Goal: Feedback & Contribution: Contribute content

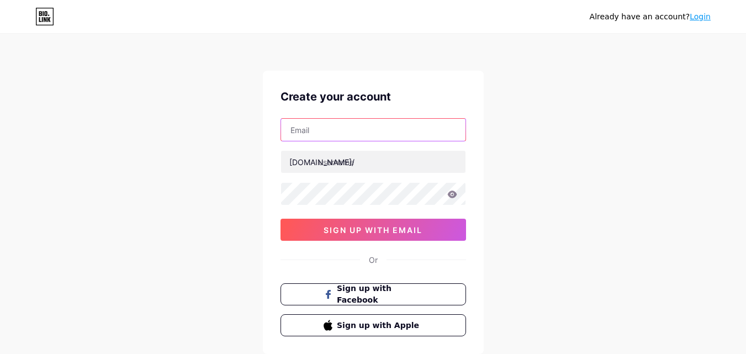
click at [320, 125] on input "text" at bounding box center [373, 130] width 184 height 22
type input "[EMAIL_ADDRESS][DOMAIN_NAME]"
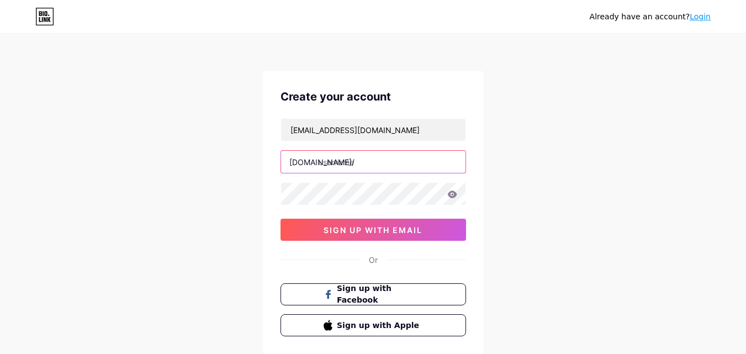
click at [331, 158] on input "text" at bounding box center [373, 162] width 184 height 22
click at [354, 163] on input "text" at bounding box center [373, 162] width 184 height 22
paste input "dealproperties9"
type input "dealproperties9"
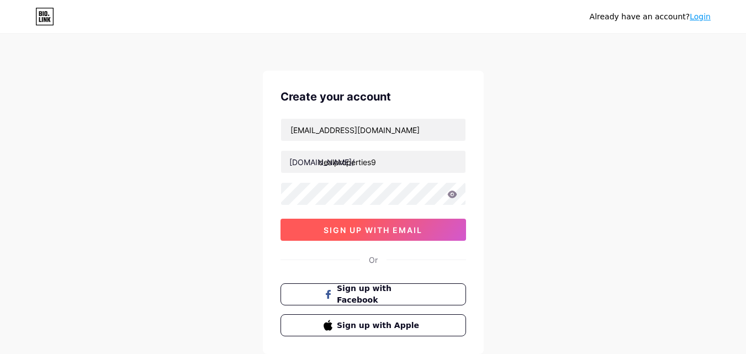
click at [342, 229] on span "sign up with email" at bounding box center [372, 229] width 99 height 9
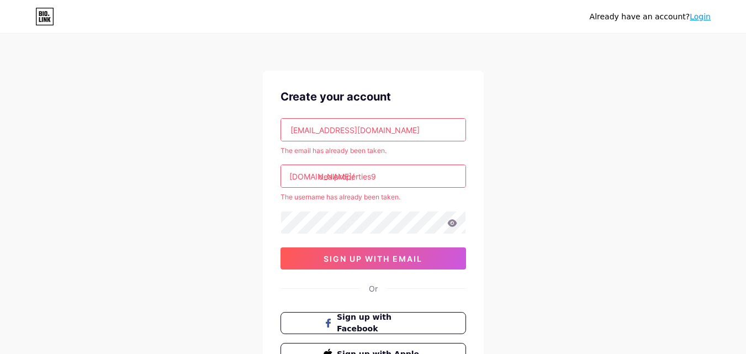
click at [319, 178] on input "dealproperties9" at bounding box center [373, 176] width 184 height 22
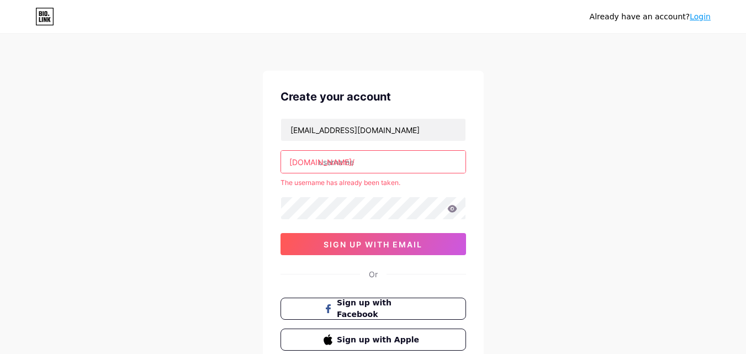
paste input "dealproperties9"
type input "dealproperties9"
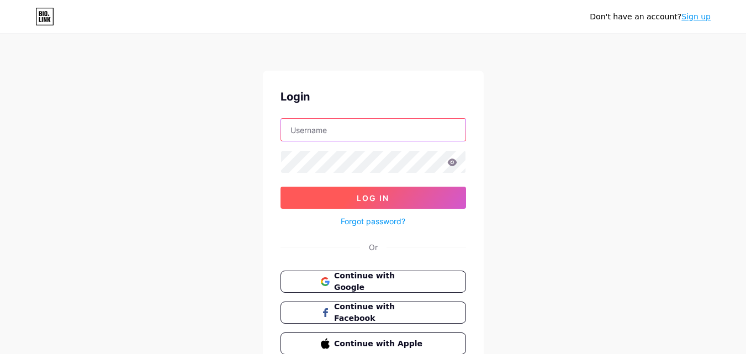
type input "[EMAIL_ADDRESS][DOMAIN_NAME]"
click at [332, 200] on button "Log In" at bounding box center [372, 198] width 185 height 22
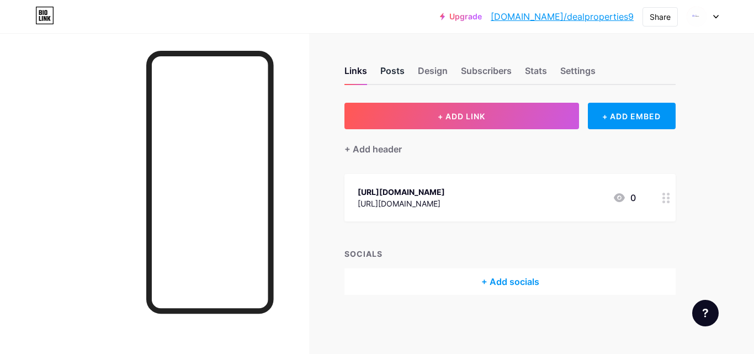
click at [391, 71] on div "Posts" at bounding box center [392, 74] width 24 height 20
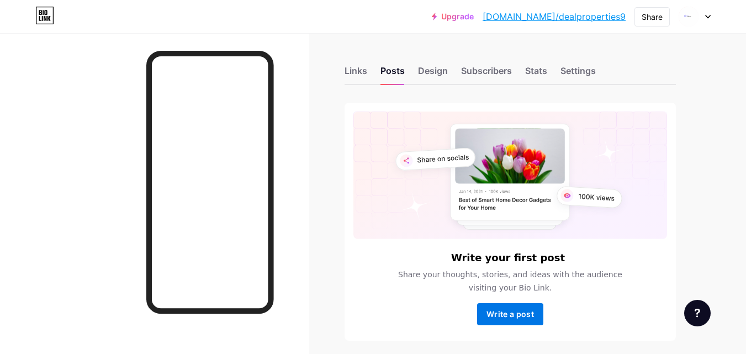
click at [514, 320] on button "Write a post" at bounding box center [510, 314] width 66 height 22
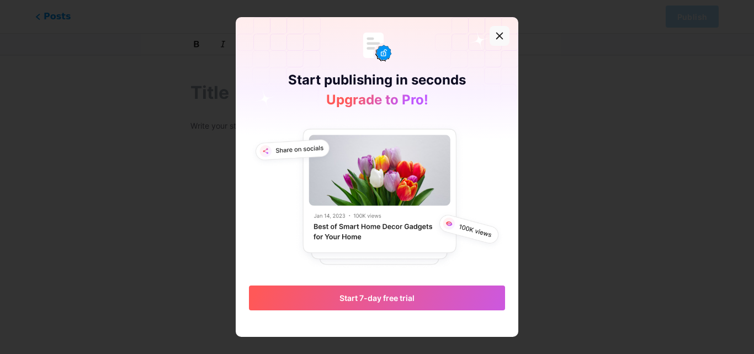
click at [493, 31] on div at bounding box center [500, 36] width 20 height 20
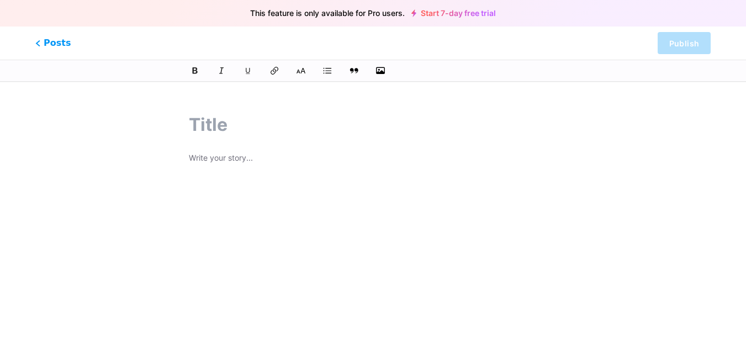
click at [238, 124] on input "text" at bounding box center [373, 125] width 368 height 26
paste input "Property Dealers in [GEOGRAPHIC_DATA]"
type input "Property Dealers in [GEOGRAPHIC_DATA]"
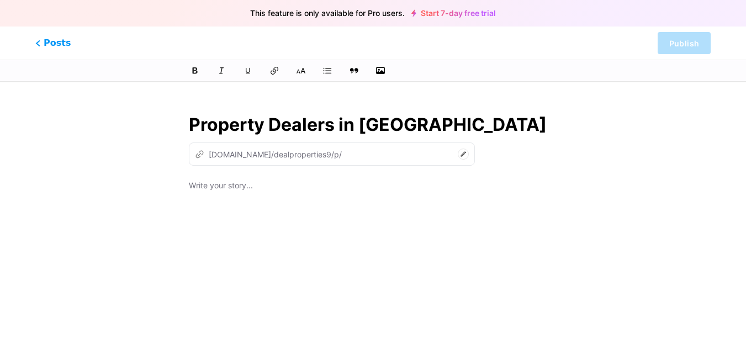
type input "property-dealers-in-[GEOGRAPHIC_DATA]-expressway"
type input "Property Dealers in [GEOGRAPHIC_DATA]"
click at [461, 155] on icon at bounding box center [463, 153] width 5 height 5
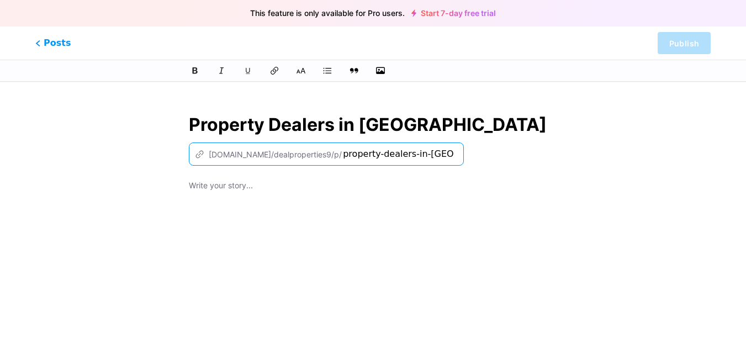
paste input "[URL][DOMAIN_NAME]"
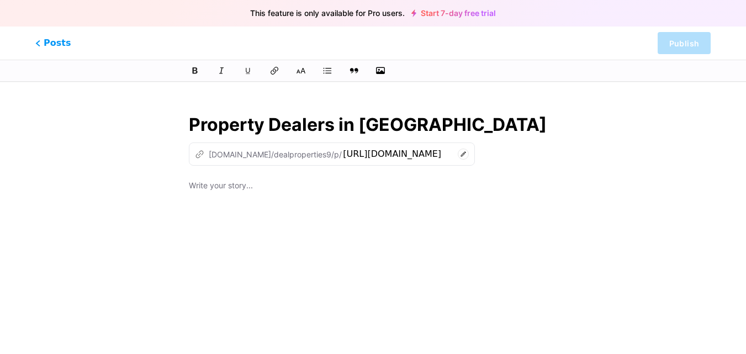
click at [242, 190] on p at bounding box center [373, 186] width 368 height 15
type input "httpsdealpropertiesinreal-estate-agent-in-[GEOGRAPHIC_DATA]-expressway"
click at [244, 198] on div at bounding box center [373, 317] width 368 height 276
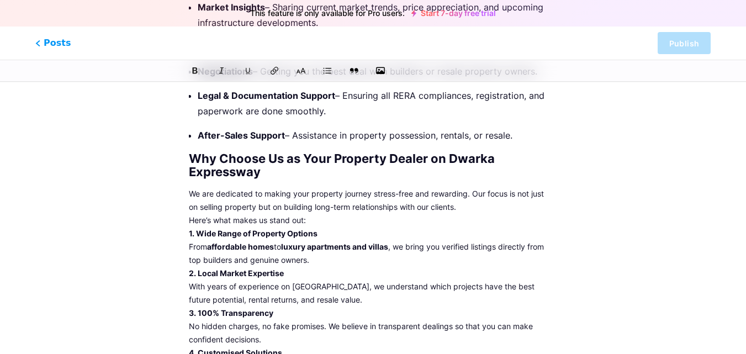
scroll to position [773, 0]
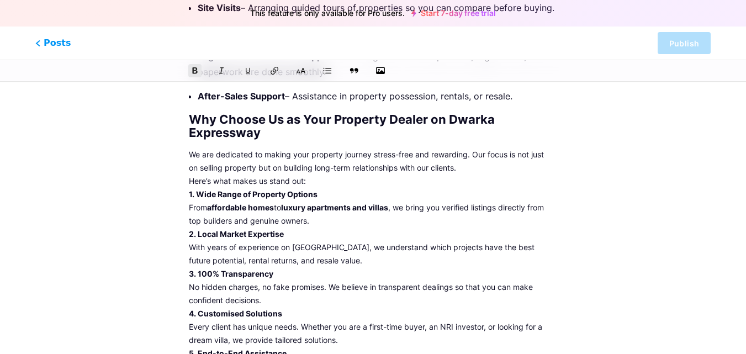
click at [222, 309] on strong "4. Customised Solutions" at bounding box center [235, 313] width 93 height 9
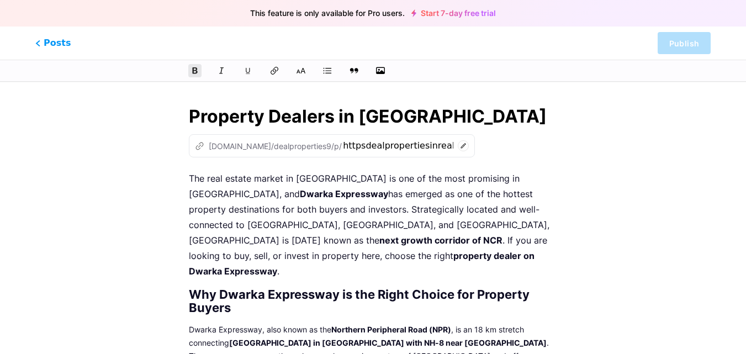
scroll to position [0, 0]
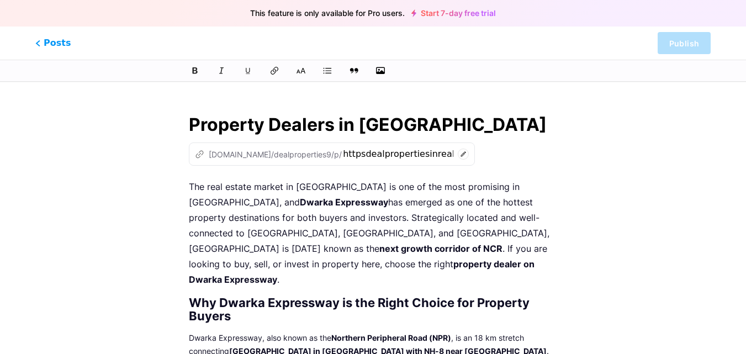
click at [344, 216] on p "The real estate market in [GEOGRAPHIC_DATA] is one of the most promising in [GE…" at bounding box center [373, 233] width 368 height 108
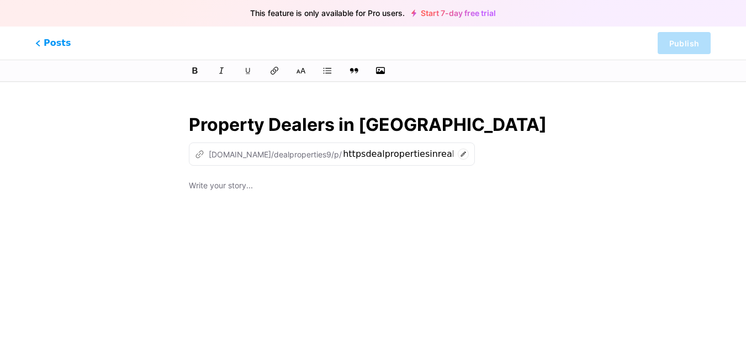
click at [284, 174] on div "Property Dealers in [GEOGRAPHIC_DATA] z [DOMAIN_NAME]/dealproperties9/p/ httpsd…" at bounding box center [372, 285] width 399 height 374
click at [422, 153] on div "z [DOMAIN_NAME]/dealproperties9/p/ httpsdealpropertiesinreal-estate-agent-in-dw…" at bounding box center [332, 153] width 286 height 23
click at [458, 153] on icon at bounding box center [463, 153] width 11 height 11
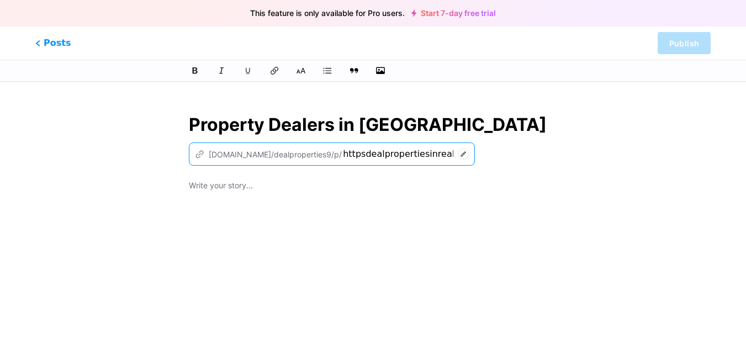
scroll to position [0, 141]
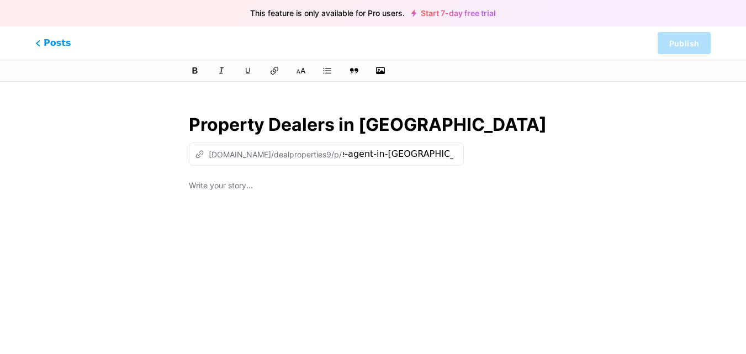
click at [282, 185] on p at bounding box center [373, 186] width 368 height 15
click at [257, 189] on p at bounding box center [373, 186] width 368 height 15
drag, startPoint x: 267, startPoint y: 175, endPoint x: 257, endPoint y: 188, distance: 16.1
click at [267, 176] on div "Property Dealers in [GEOGRAPHIC_DATA] z [DOMAIN_NAME]/dealproperties9/p/ httpsd…" at bounding box center [372, 285] width 399 height 374
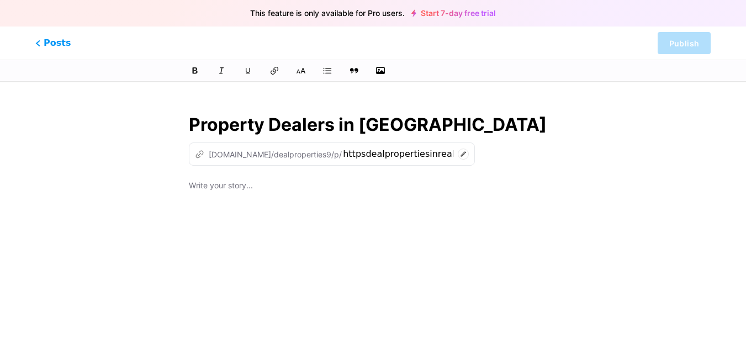
click at [251, 192] on p at bounding box center [373, 186] width 368 height 15
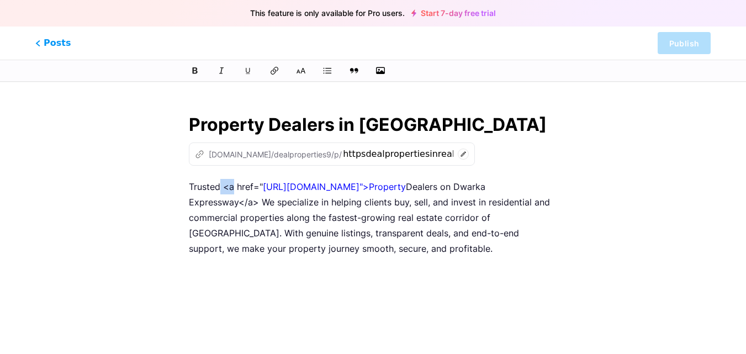
drag, startPoint x: 221, startPoint y: 187, endPoint x: 234, endPoint y: 187, distance: 12.7
click at [234, 187] on p "Trusted <a href=" [URL][DOMAIN_NAME]">Property Dealers on Dwarka Expressway</a>…" at bounding box center [373, 217] width 368 height 77
click at [158, 190] on div "Property Dealers in [GEOGRAPHIC_DATA] z [DOMAIN_NAME]/dealproperties9/p/ httpsd…" at bounding box center [373, 285] width 448 height 374
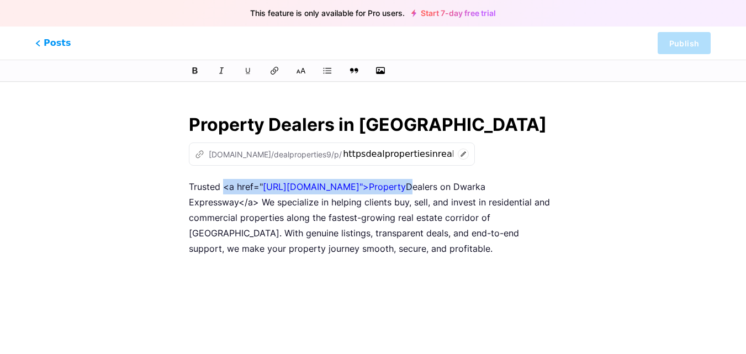
drag, startPoint x: 222, startPoint y: 188, endPoint x: 288, endPoint y: 203, distance: 66.9
click at [288, 203] on p "Trusted <a href=" [URL][DOMAIN_NAME]">Property Dealers on Dwarka Expressway</a>…" at bounding box center [373, 217] width 368 height 77
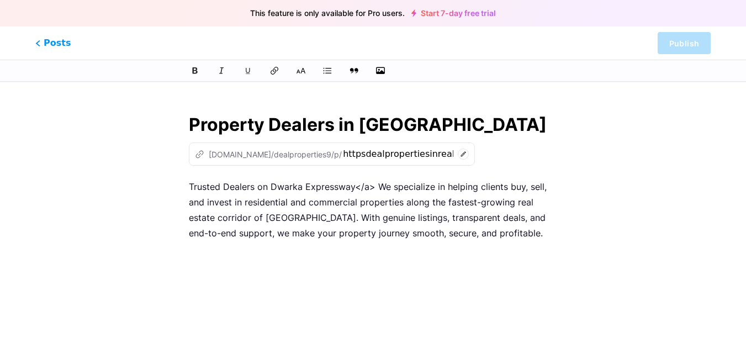
click at [373, 189] on p "Trusted Dealers on Dwarka Expressway</a> We specialize in helping clients buy, …" at bounding box center [373, 210] width 368 height 62
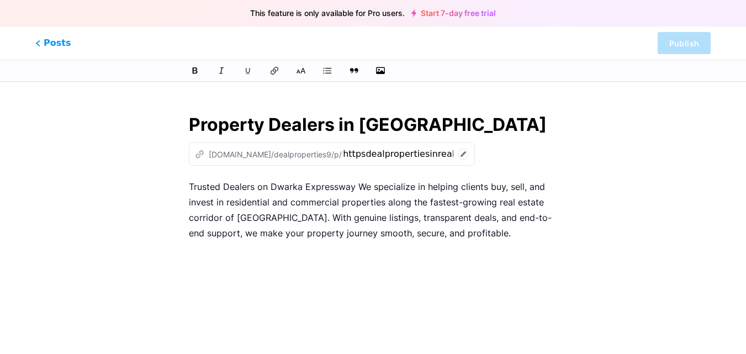
click at [458, 152] on icon at bounding box center [463, 153] width 11 height 11
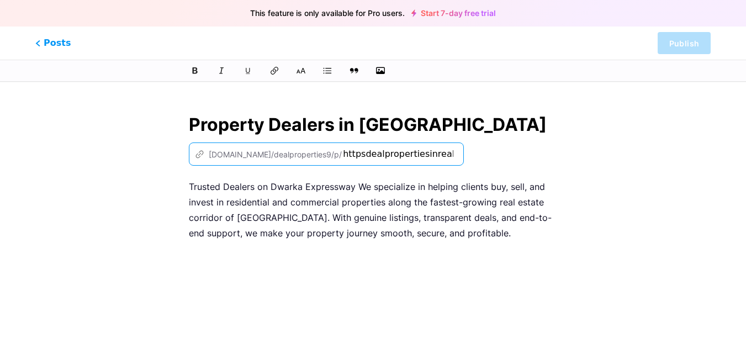
scroll to position [0, 141]
click at [344, 156] on input "httpsdealpropertiesinreal-estate-agent-in-[GEOGRAPHIC_DATA]-expressway" at bounding box center [398, 153] width 110 height 13
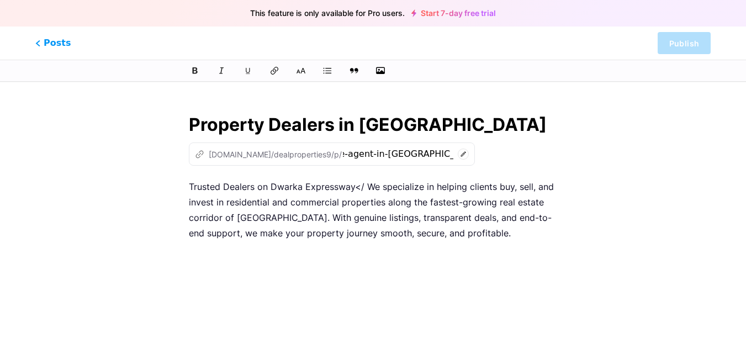
scroll to position [0, 0]
click at [274, 208] on p "Trusted Dealers on Dwarka Expressway</ We specialize in helping clients buy, se…" at bounding box center [373, 210] width 368 height 62
click at [275, 208] on p "Trusted Dealers on Dwarka Expressway</ We specialize in helping clients buy, se…" at bounding box center [373, 210] width 368 height 62
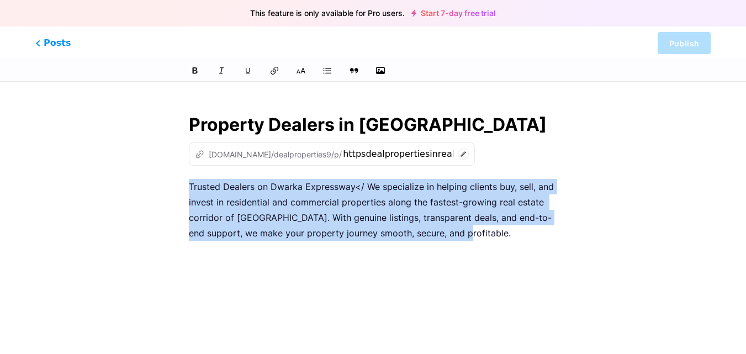
click at [275, 208] on p "Trusted Dealers on Dwarka Expressway</ We specialize in helping clients buy, se…" at bounding box center [373, 210] width 368 height 62
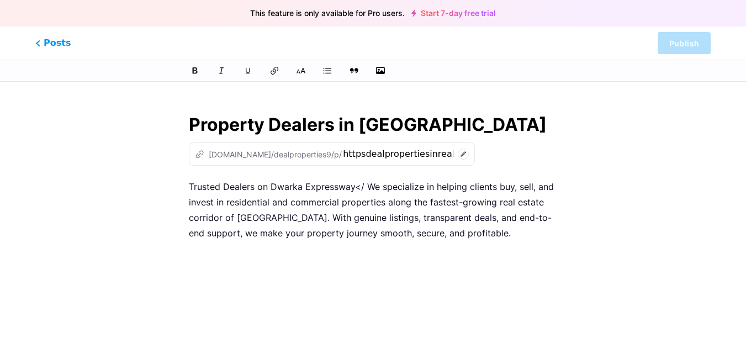
click at [458, 153] on icon at bounding box center [463, 153] width 11 height 11
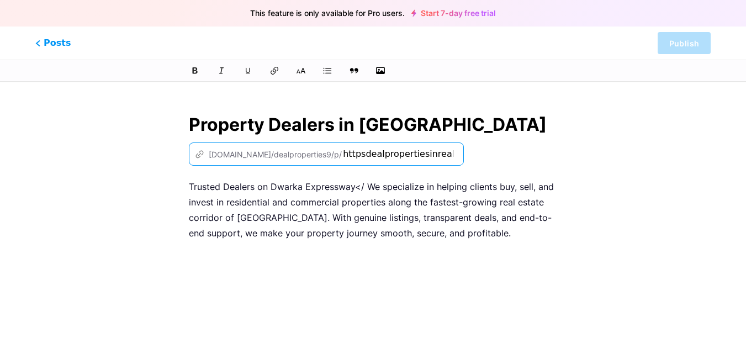
click at [378, 155] on input "httpsdealpropertiesinreal-estate-agent-in-[GEOGRAPHIC_DATA]-expressway" at bounding box center [398, 153] width 110 height 13
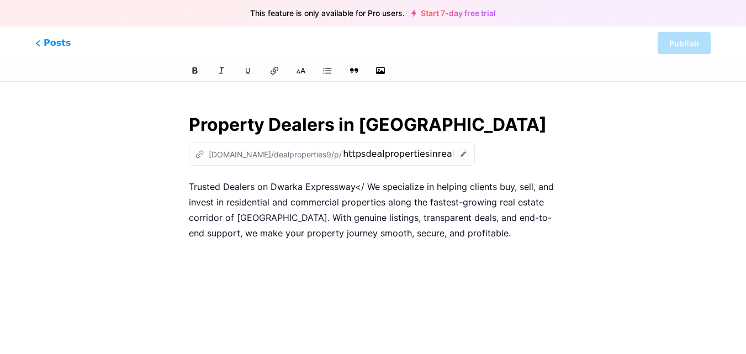
click at [224, 158] on div "z [DOMAIN_NAME]/dealproperties9/p/" at bounding box center [268, 154] width 147 height 12
click at [198, 153] on icon "z" at bounding box center [199, 154] width 9 height 9
click at [458, 152] on icon at bounding box center [463, 153] width 11 height 11
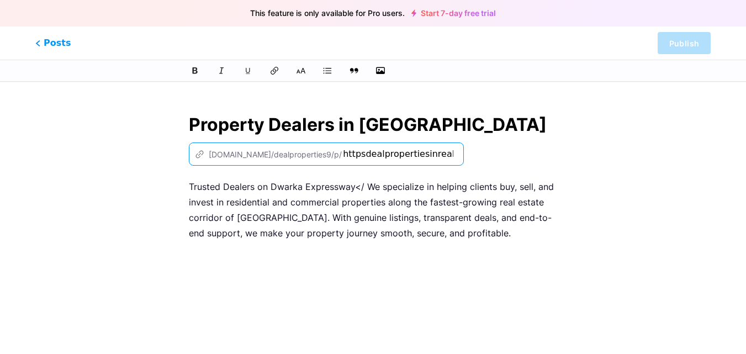
click at [395, 153] on input "httpsdealpropertiesinreal-estate-agent-in-[GEOGRAPHIC_DATA]-expressway" at bounding box center [398, 153] width 110 height 13
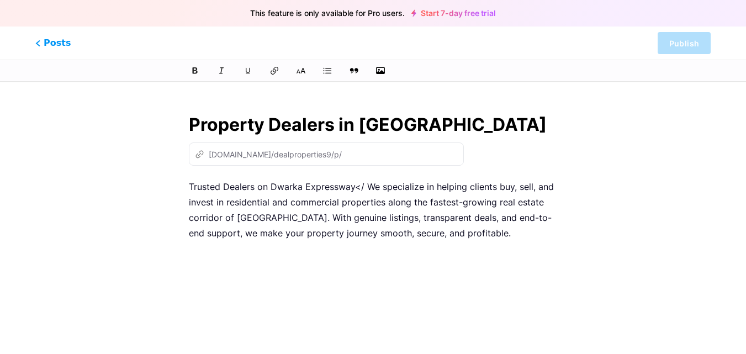
click at [231, 205] on p "Trusted Dealers on Dwarka Expressway</ We specialize in helping clients buy, se…" at bounding box center [373, 210] width 368 height 62
click at [231, 220] on p "Trusted Dealers on Dwarka Expressway</ We specialize in helping clients buy, se…" at bounding box center [373, 210] width 368 height 62
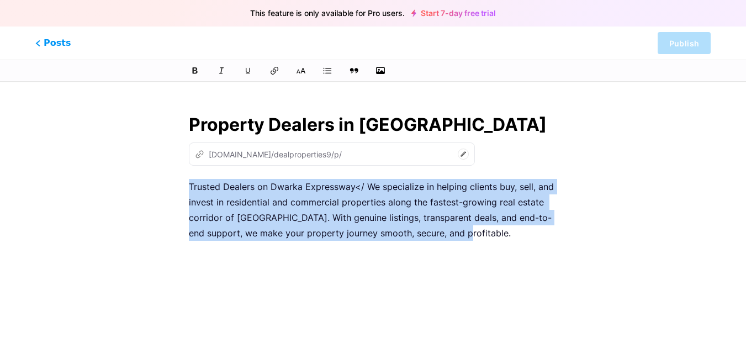
click at [231, 220] on p "Trusted Dealers on Dwarka Expressway</ We specialize in helping clients buy, se…" at bounding box center [373, 210] width 368 height 62
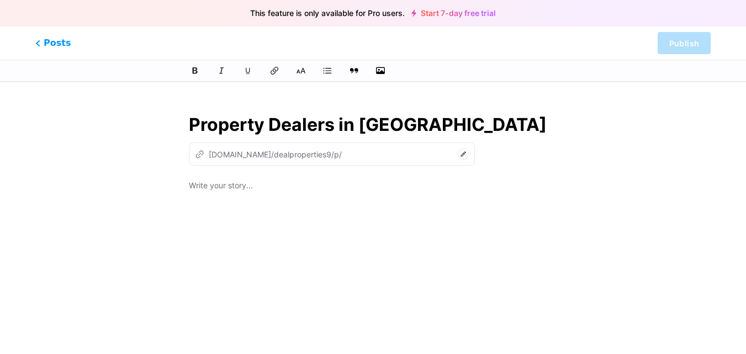
click at [259, 146] on div "z [DOMAIN_NAME]/dealproperties9/p/" at bounding box center [332, 153] width 286 height 23
click at [216, 194] on div at bounding box center [373, 317] width 368 height 276
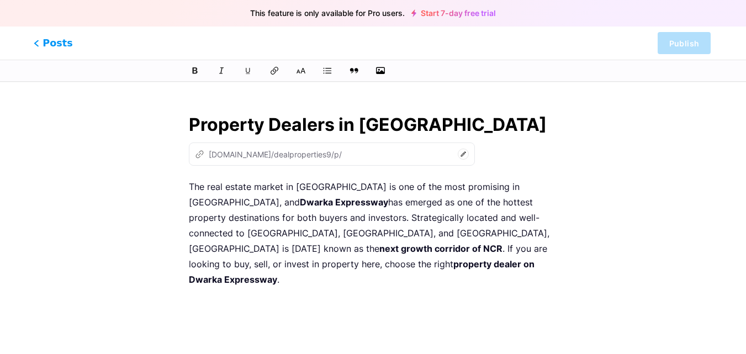
click at [56, 48] on span "Posts" at bounding box center [53, 43] width 39 height 14
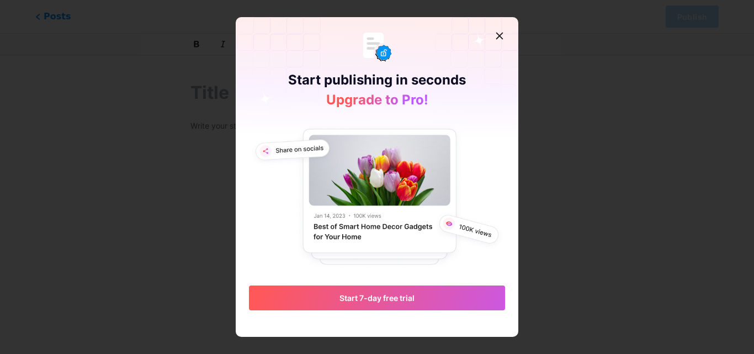
click at [498, 37] on icon at bounding box center [499, 35] width 9 height 9
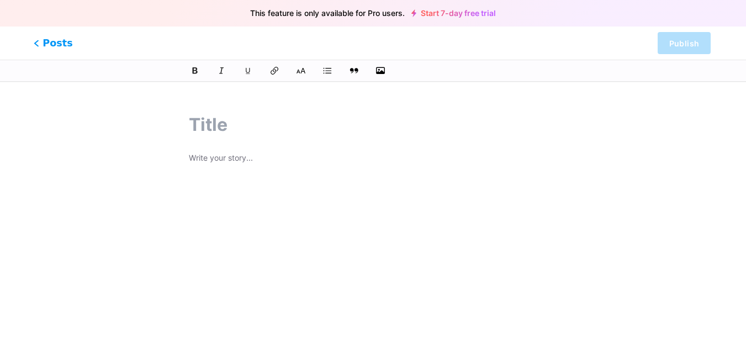
click at [43, 43] on span "Posts" at bounding box center [53, 43] width 39 height 14
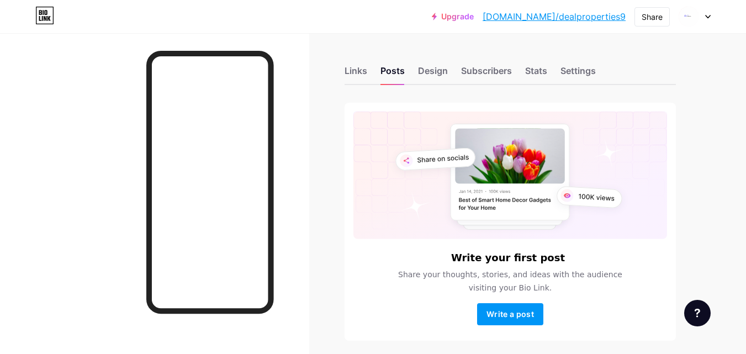
click at [553, 20] on link "[DOMAIN_NAME]/dealproperties9" at bounding box center [553, 16] width 143 height 13
click at [705, 17] on icon at bounding box center [708, 17] width 6 height 4
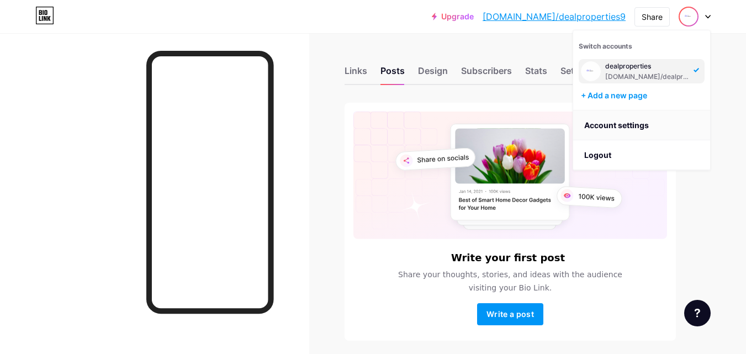
click at [630, 119] on link "Account settings" at bounding box center [641, 125] width 137 height 30
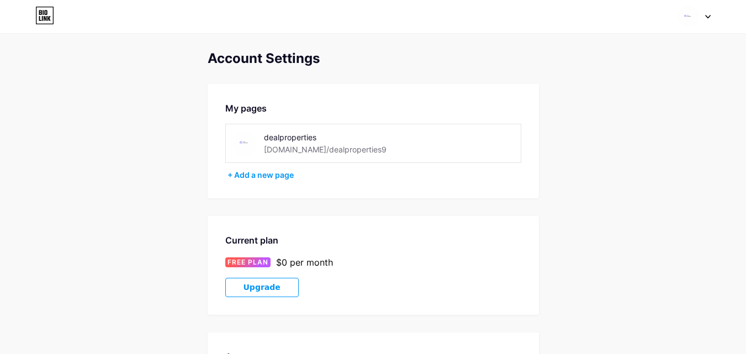
click at [397, 148] on div "dealproperties [DOMAIN_NAME]/dealproperties9" at bounding box center [342, 143] width 156 height 25
click at [378, 145] on div "dealproperties [DOMAIN_NAME]/dealproperties9" at bounding box center [342, 143] width 156 height 25
click at [295, 142] on div "dealproperties" at bounding box center [342, 137] width 156 height 12
click at [238, 136] on img at bounding box center [244, 143] width 25 height 25
click at [284, 136] on div "dealproperties" at bounding box center [342, 137] width 156 height 12
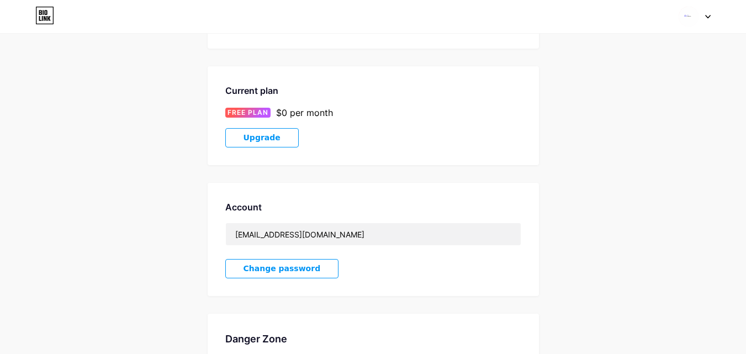
scroll to position [43, 0]
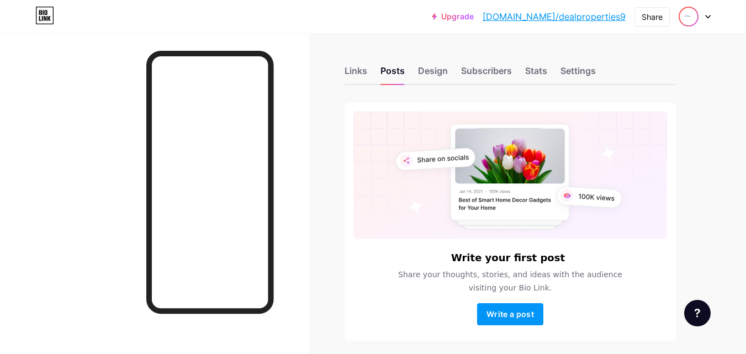
click at [693, 14] on img at bounding box center [688, 17] width 18 height 18
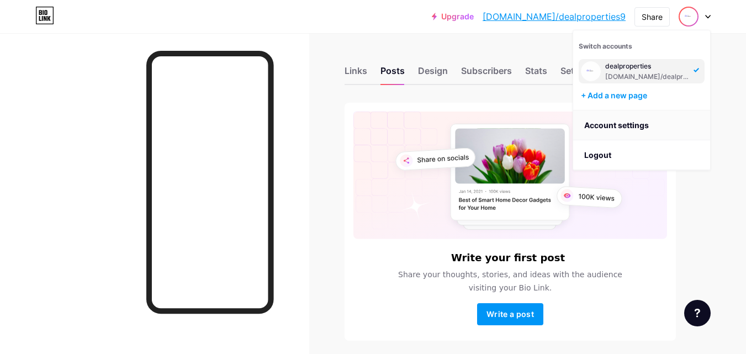
click at [628, 125] on link "Account settings" at bounding box center [641, 125] width 137 height 30
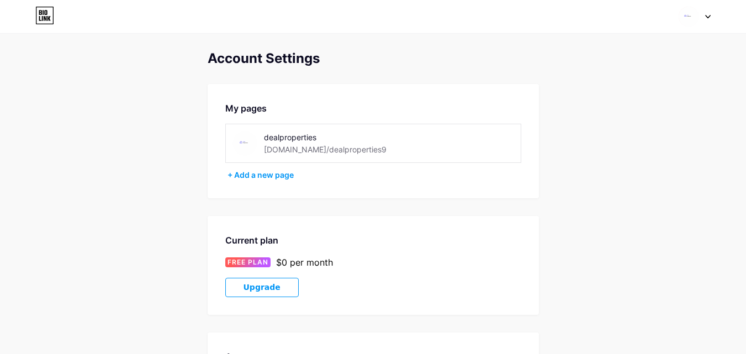
click at [321, 151] on div "[DOMAIN_NAME]/dealproperties9" at bounding box center [325, 150] width 123 height 12
click at [320, 151] on div "[DOMAIN_NAME]/dealproperties9" at bounding box center [325, 150] width 123 height 12
click at [366, 153] on div "dealproperties [DOMAIN_NAME]/dealproperties9" at bounding box center [342, 143] width 156 height 25
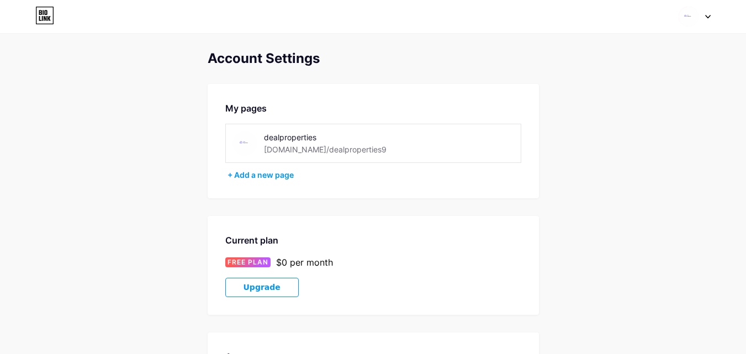
click at [709, 15] on icon at bounding box center [708, 17] width 6 height 4
click at [621, 99] on div "+ Add a new page" at bounding box center [643, 95] width 124 height 11
click at [294, 152] on div "[DOMAIN_NAME]/dealproperties9" at bounding box center [325, 150] width 123 height 12
click at [272, 147] on div "[DOMAIN_NAME]/dealproperties9" at bounding box center [325, 150] width 123 height 12
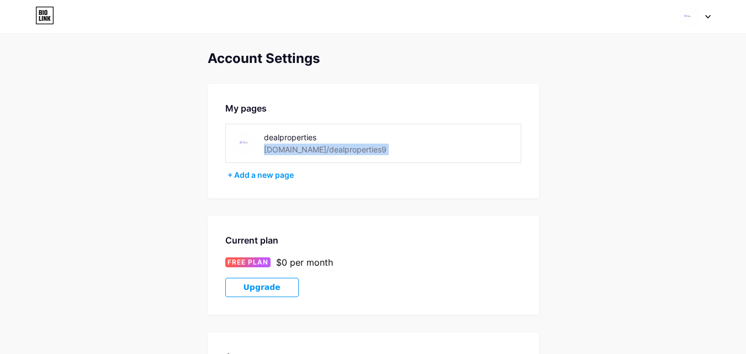
click at [273, 147] on div "[DOMAIN_NAME]/dealproperties9" at bounding box center [325, 150] width 123 height 12
click at [284, 134] on div "dealproperties" at bounding box center [342, 137] width 156 height 12
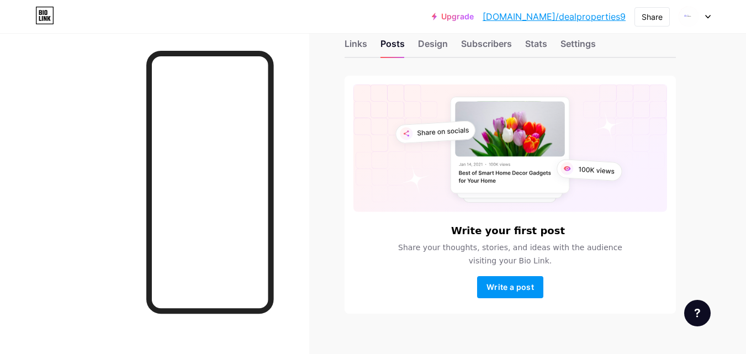
scroll to position [42, 0]
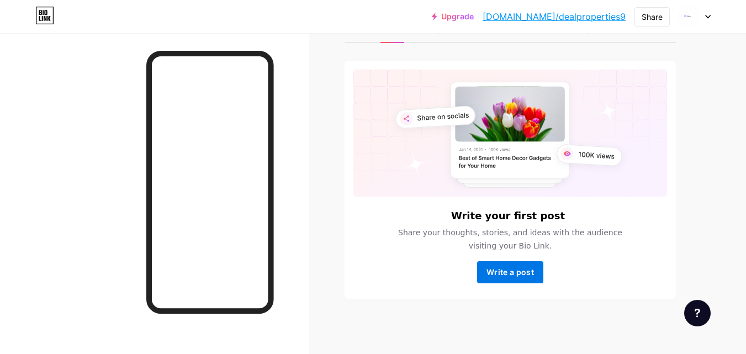
click at [509, 283] on button "Write a post" at bounding box center [510, 272] width 66 height 22
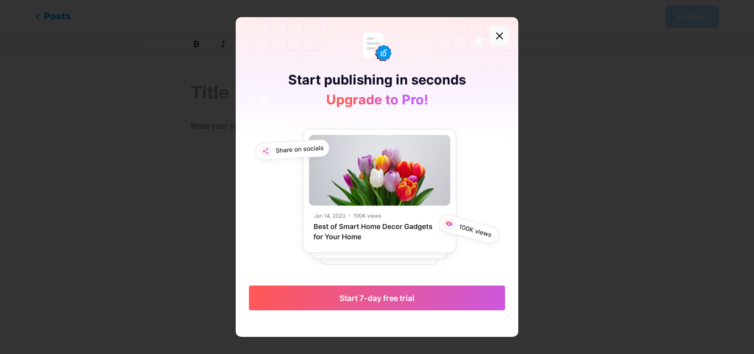
click at [495, 37] on icon at bounding box center [499, 35] width 9 height 9
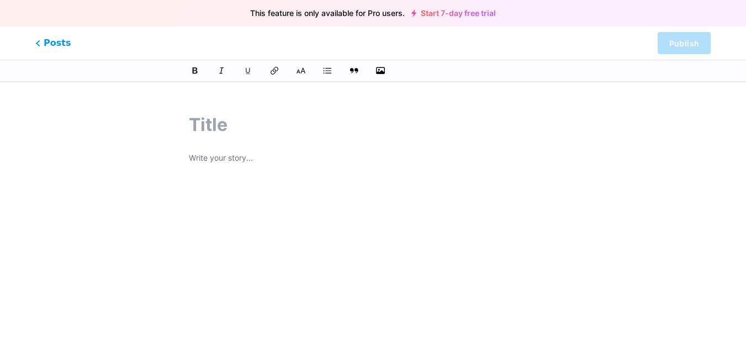
click at [261, 129] on input "text" at bounding box center [373, 125] width 368 height 26
paste input "Property Dealers in [GEOGRAPHIC_DATA]"
type input "Property Dealers in [GEOGRAPHIC_DATA]"
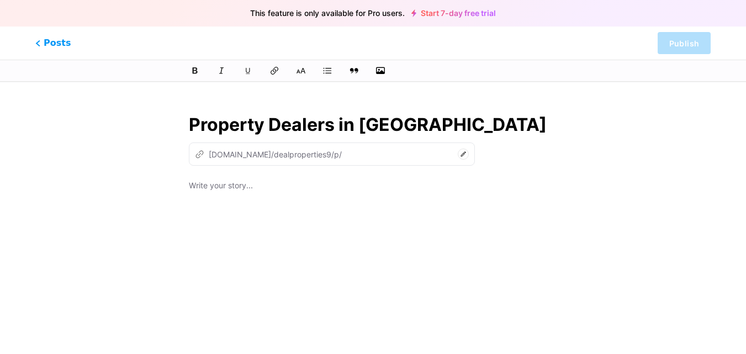
type input "property-dealers-in-[GEOGRAPHIC_DATA]-expressway"
type input "Property Dealers in [GEOGRAPHIC_DATA]"
click at [268, 191] on p at bounding box center [373, 186] width 368 height 15
click at [410, 155] on div "z [DOMAIN_NAME]/dealproperties9/p/ property-dealers-in-[GEOGRAPHIC_DATA]-expres…" at bounding box center [332, 153] width 286 height 23
click at [458, 153] on icon at bounding box center [463, 153] width 11 height 11
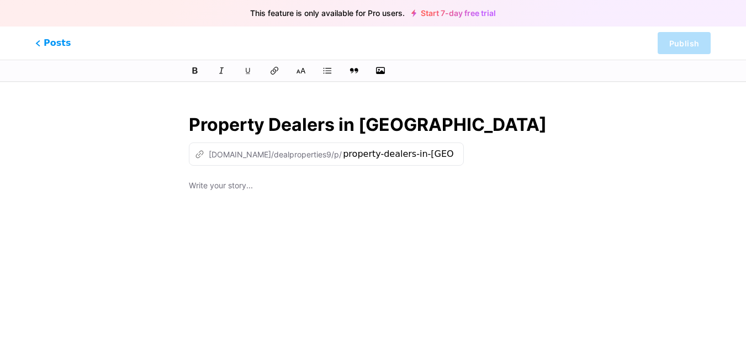
click at [411, 152] on div "z [DOMAIN_NAME]/dealproperties9/p/ property-dealers-in-[GEOGRAPHIC_DATA]-expres…" at bounding box center [326, 153] width 275 height 23
click at [458, 152] on icon at bounding box center [463, 153] width 11 height 11
click at [461, 155] on icon at bounding box center [463, 153] width 5 height 5
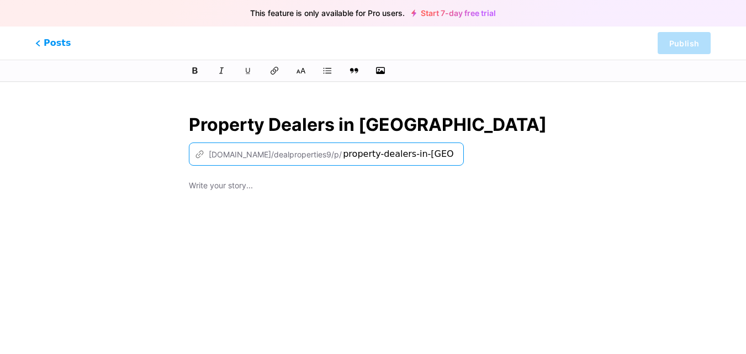
click at [396, 153] on input "property-dealers-in-[GEOGRAPHIC_DATA]-expressway" at bounding box center [398, 153] width 110 height 13
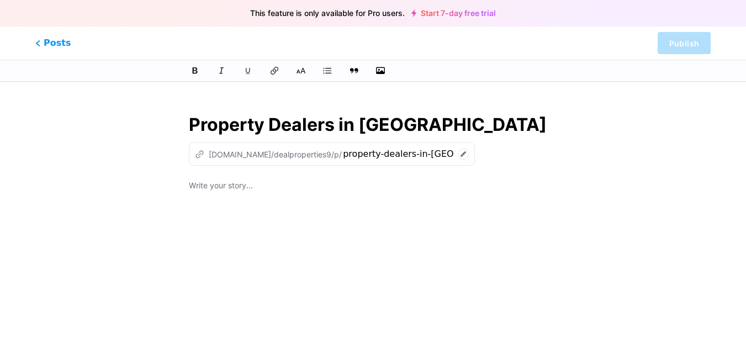
click at [240, 200] on div at bounding box center [373, 317] width 368 height 276
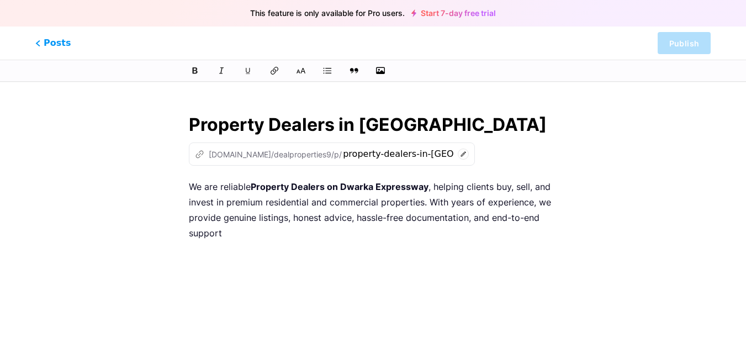
click at [338, 187] on strong "Property Dealers on Dwarka Expressway" at bounding box center [340, 186] width 178 height 11
click at [349, 241] on div "We are reliable Property Dealers Agent on Dwarka Expressway , helping clients b…" at bounding box center [373, 317] width 368 height 276
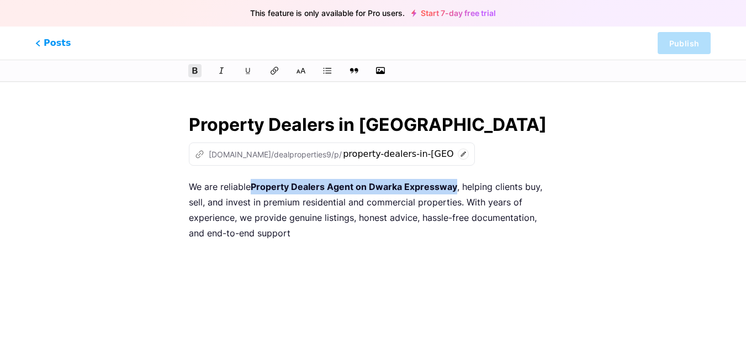
drag, startPoint x: 252, startPoint y: 187, endPoint x: 454, endPoint y: 187, distance: 202.0
click at [454, 187] on p "We are reliable Property Dealers Agent on Dwarka Expressway , helping clients b…" at bounding box center [373, 210] width 368 height 62
click at [274, 71] on icon at bounding box center [274, 70] width 11 height 11
click at [270, 76] on button at bounding box center [274, 70] width 17 height 17
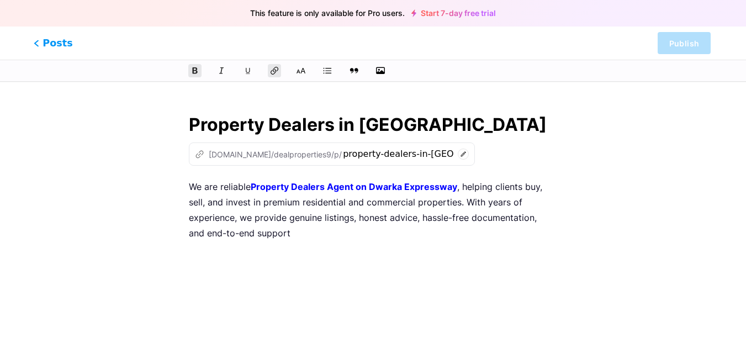
click at [56, 44] on span "Posts" at bounding box center [53, 43] width 39 height 14
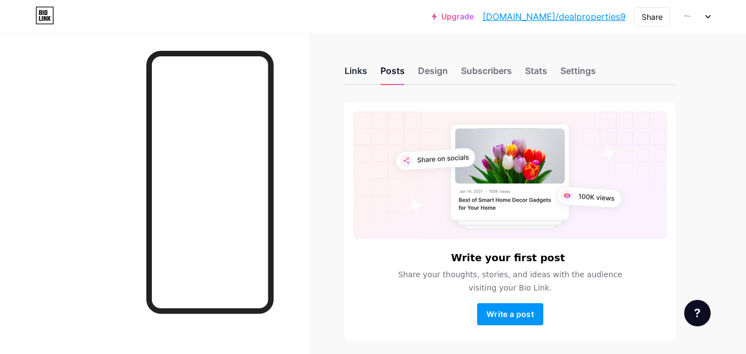
click at [354, 75] on div "Links" at bounding box center [355, 74] width 23 height 20
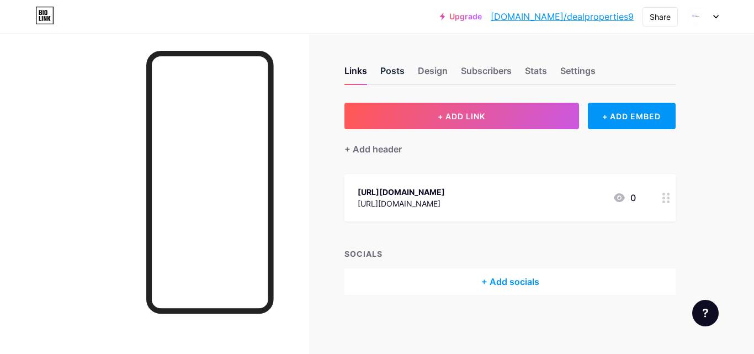
click at [383, 70] on div "Posts" at bounding box center [392, 74] width 24 height 20
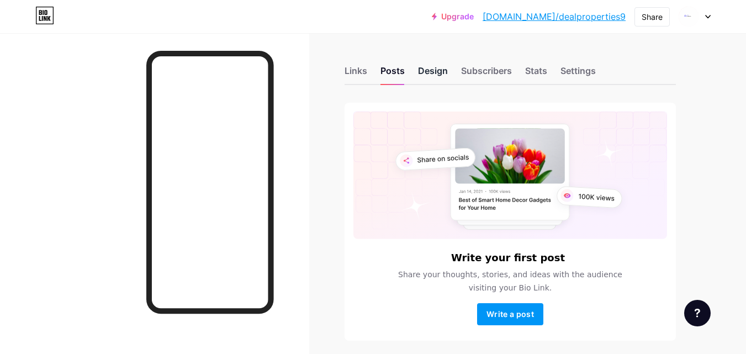
click at [443, 70] on div "Design" at bounding box center [433, 74] width 30 height 20
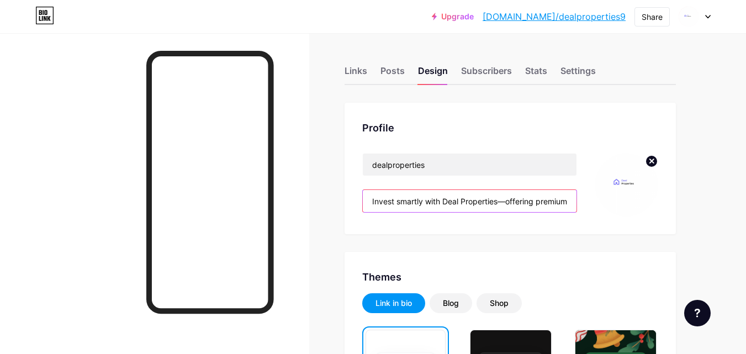
click at [498, 205] on input "Invest smartly with Deal Properties—offering premium residential and commercial…" at bounding box center [470, 201] width 214 height 22
click at [493, 70] on div "Subscribers" at bounding box center [486, 74] width 51 height 20
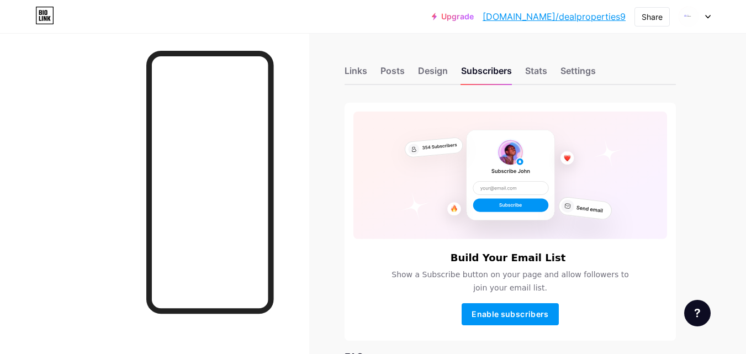
click at [523, 81] on div "Links Posts Design Subscribers Stats Settings" at bounding box center [509, 65] width 331 height 39
click at [533, 79] on div "Stats" at bounding box center [536, 74] width 22 height 20
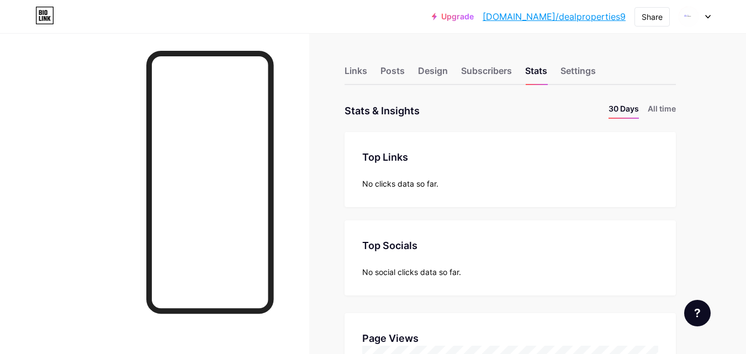
click at [430, 181] on div "No clicks data so far." at bounding box center [510, 184] width 296 height 12
click at [355, 188] on div "Top Links Links No clicks data so far." at bounding box center [509, 169] width 331 height 75
click at [391, 260] on div "Top Socials Top Socials No social clicks data so far." at bounding box center [509, 257] width 331 height 75
click at [587, 72] on div "Settings" at bounding box center [577, 74] width 35 height 20
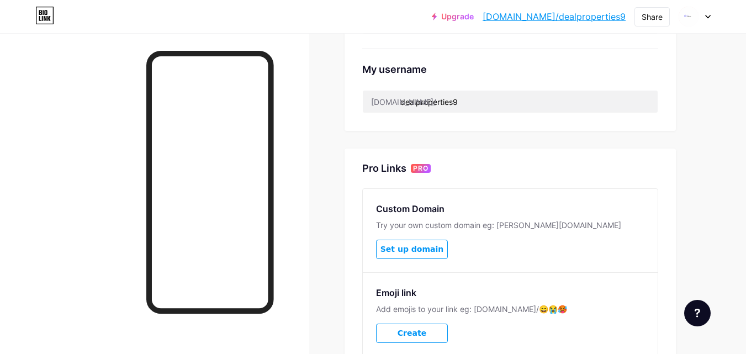
scroll to position [497, 0]
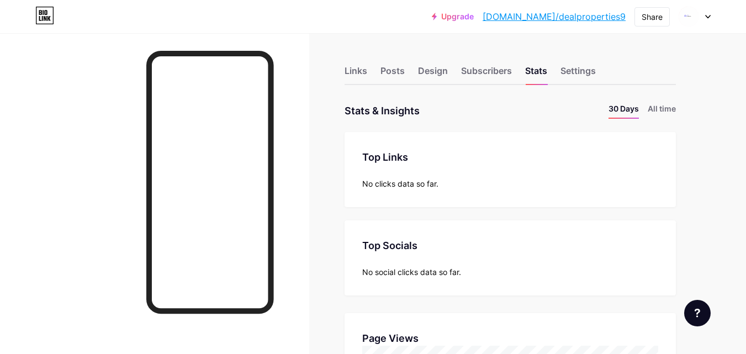
scroll to position [354, 746]
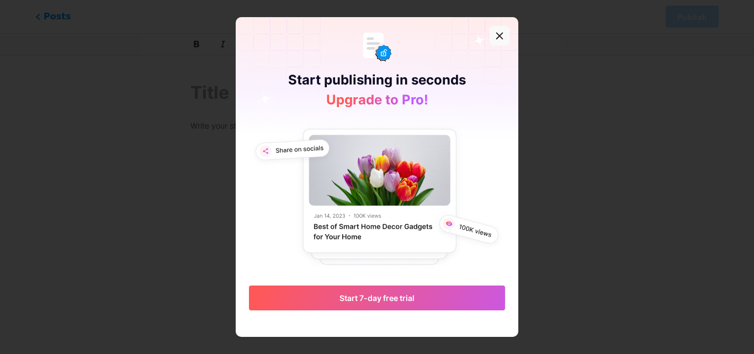
click at [502, 33] on icon at bounding box center [499, 35] width 9 height 9
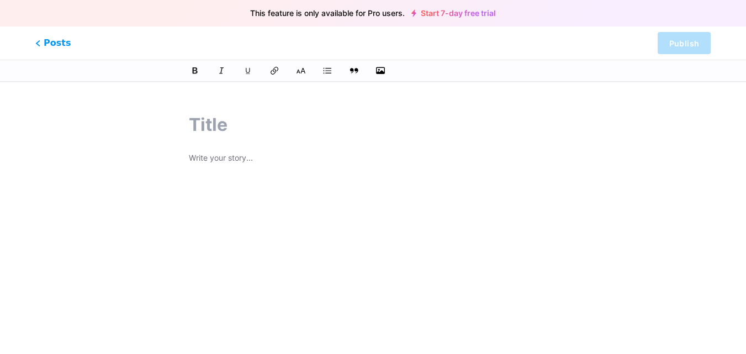
click at [354, 153] on p at bounding box center [373, 158] width 368 height 15
click at [360, 9] on span "This feature is only available for Pro users." at bounding box center [327, 13] width 155 height 15
click at [326, 71] on icon at bounding box center [327, 70] width 10 height 7
click at [50, 45] on span "Posts" at bounding box center [53, 43] width 39 height 14
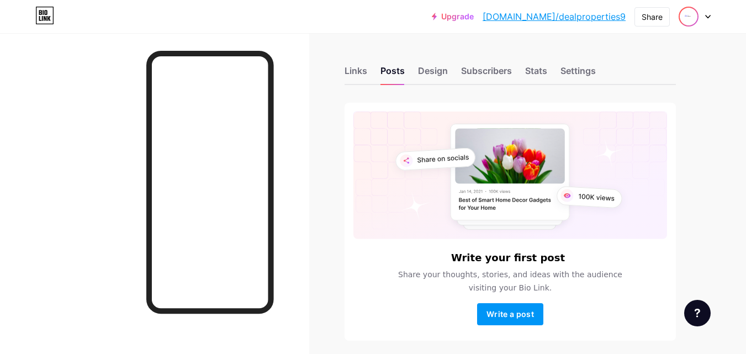
click at [689, 15] on img at bounding box center [688, 17] width 18 height 18
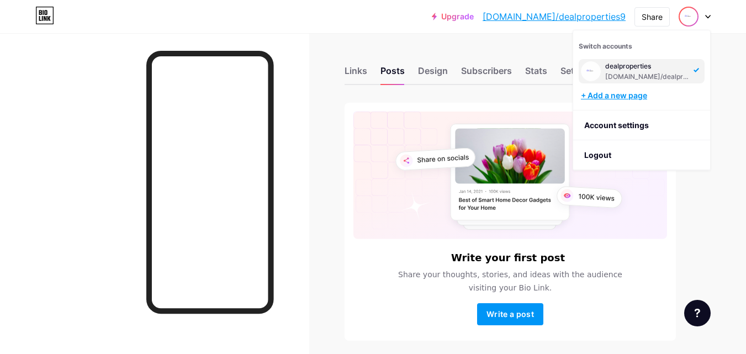
click at [636, 95] on div "+ Add a new page" at bounding box center [643, 95] width 124 height 11
